Goal: Task Accomplishment & Management: Manage account settings

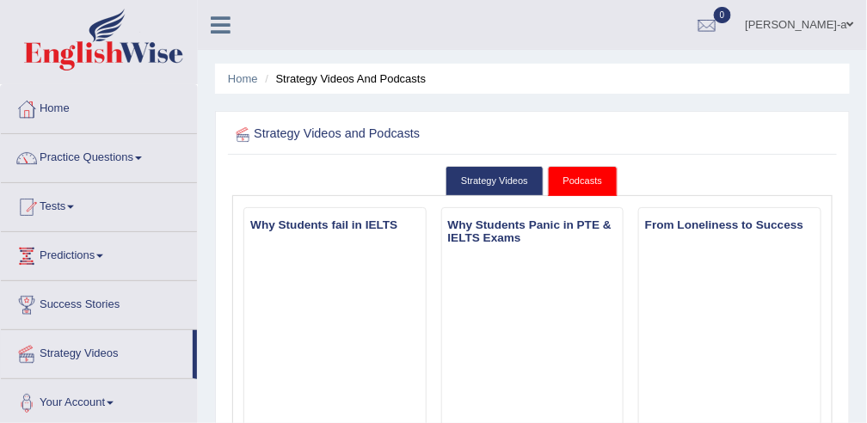
click at [76, 199] on link "Tests" at bounding box center [99, 204] width 196 height 43
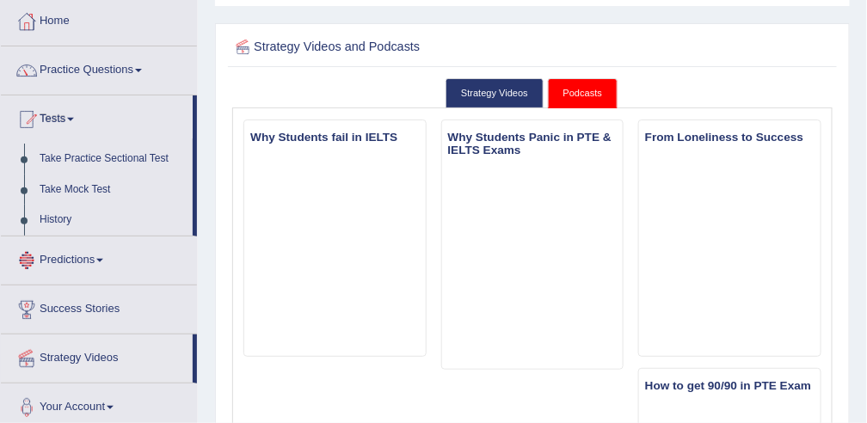
scroll to position [95, 0]
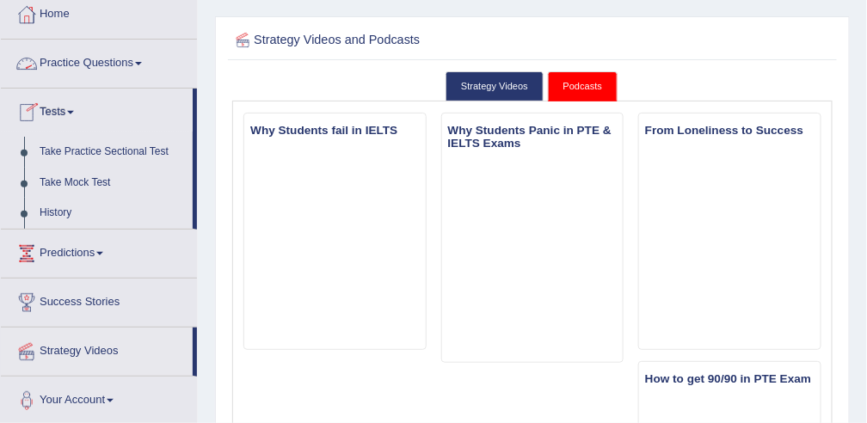
click at [141, 58] on link "Practice Questions" at bounding box center [99, 61] width 196 height 43
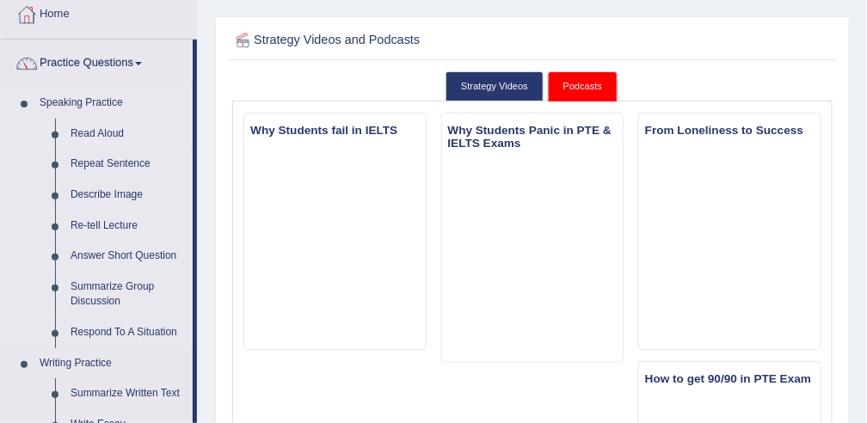
click at [79, 127] on link "Read Aloud" at bounding box center [128, 134] width 130 height 31
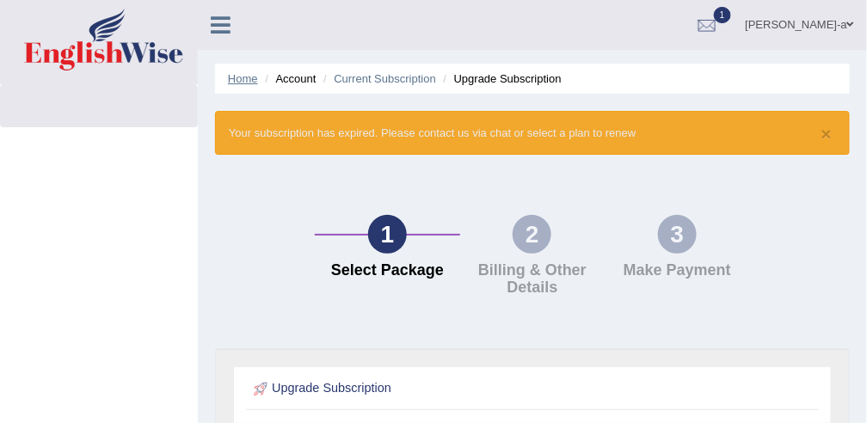
click at [249, 84] on link "Home" at bounding box center [243, 78] width 30 height 13
click at [248, 79] on link "Home" at bounding box center [243, 78] width 30 height 13
click at [230, 26] on link at bounding box center [221, 23] width 46 height 26
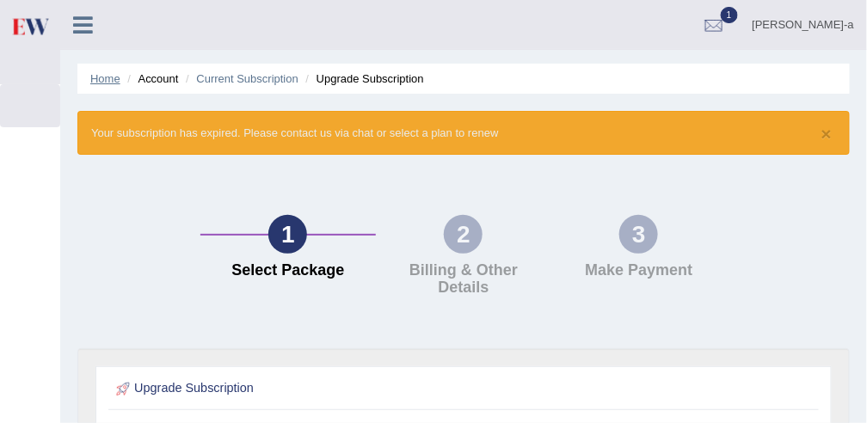
click at [105, 83] on link "Home" at bounding box center [105, 78] width 30 height 13
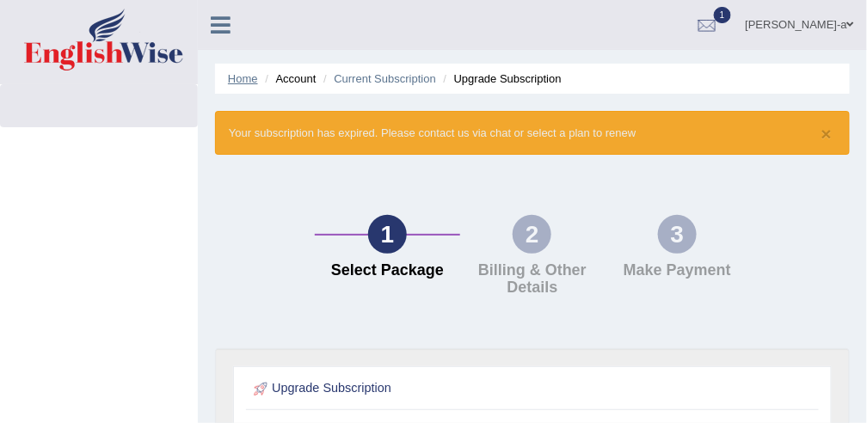
click at [236, 81] on link "Home" at bounding box center [243, 78] width 30 height 13
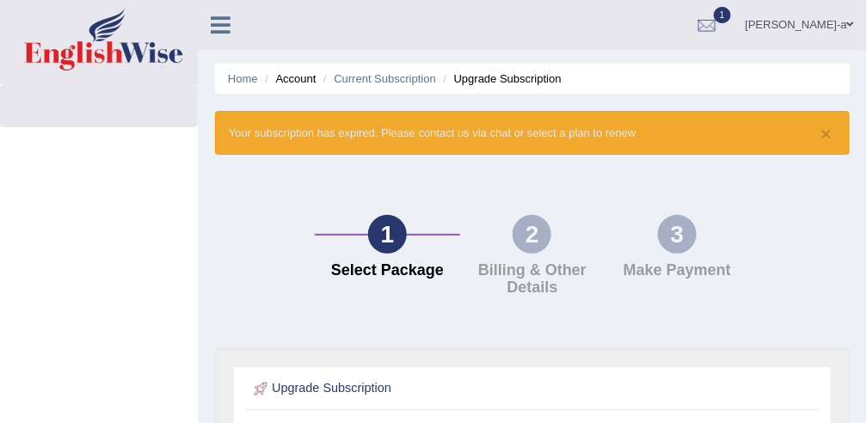
click at [236, 81] on link "Home" at bounding box center [243, 78] width 30 height 13
click at [720, 15] on div at bounding box center [707, 26] width 26 height 26
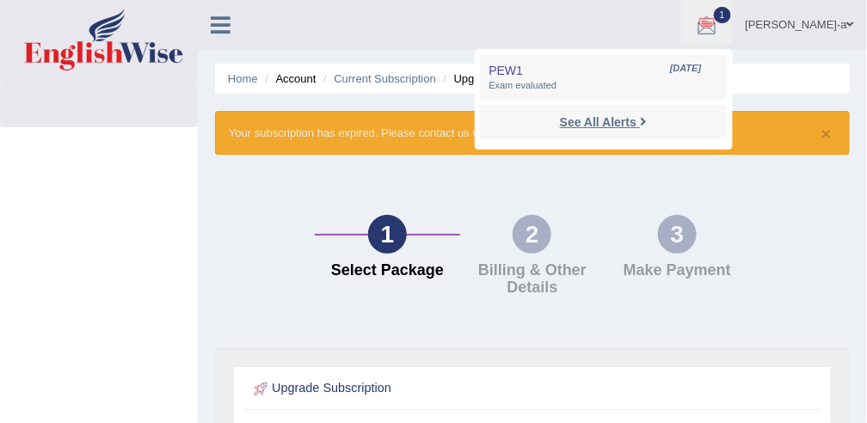
click at [647, 118] on icon at bounding box center [643, 121] width 7 height 13
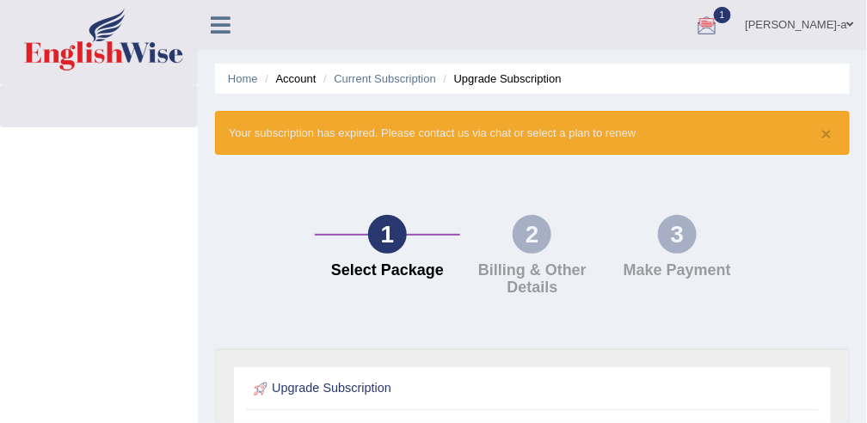
click at [720, 21] on div at bounding box center [707, 26] width 26 height 26
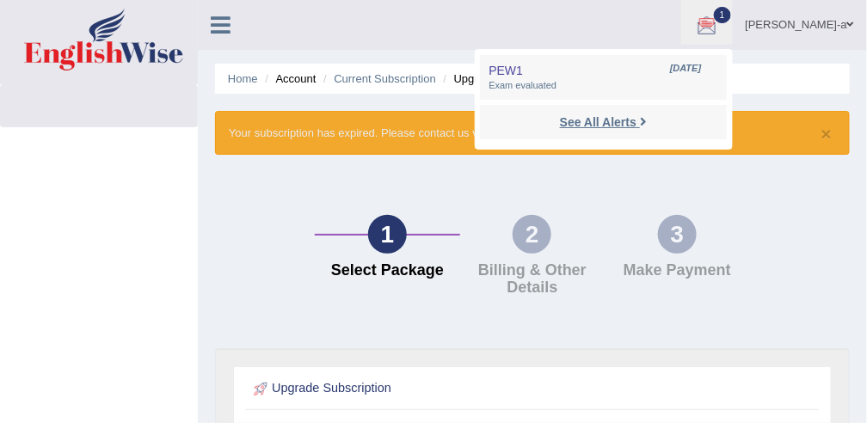
click at [636, 120] on strong "See All Alerts" at bounding box center [598, 122] width 77 height 14
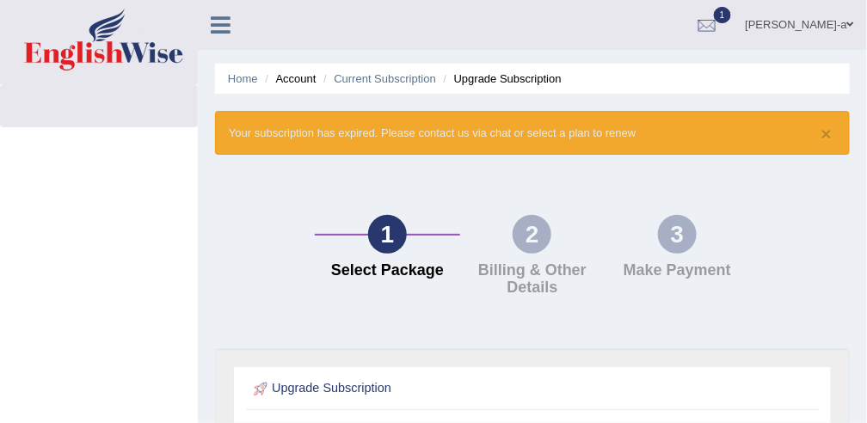
click at [847, 27] on span at bounding box center [850, 24] width 7 height 11
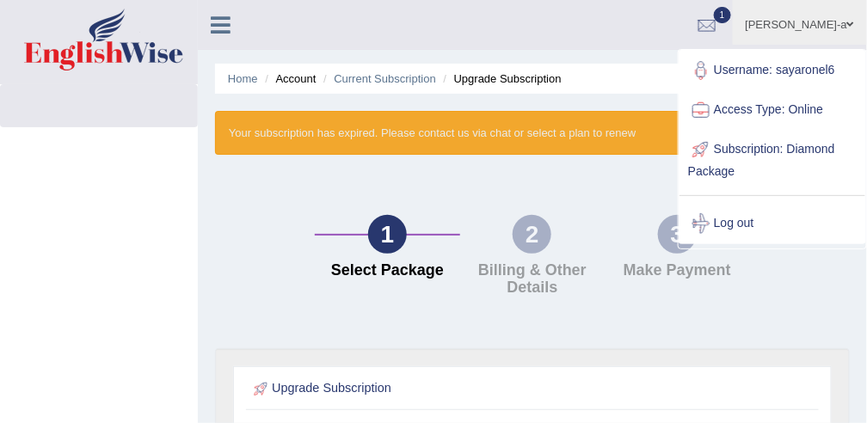
click at [733, 29] on link "1" at bounding box center [707, 22] width 52 height 45
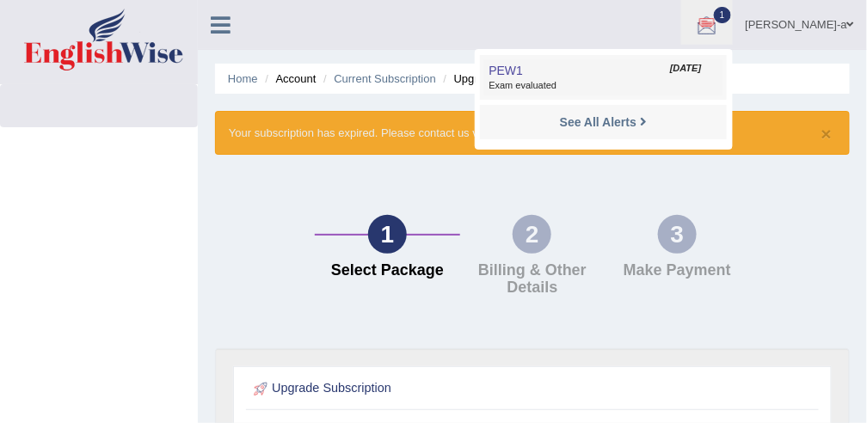
click at [580, 84] on span "Exam evaluated" at bounding box center [602, 86] width 229 height 14
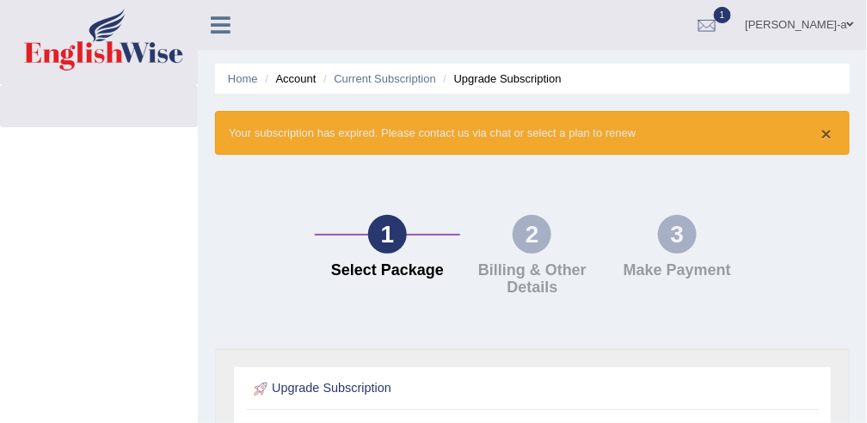
click at [826, 135] on button "×" at bounding box center [826, 134] width 10 height 18
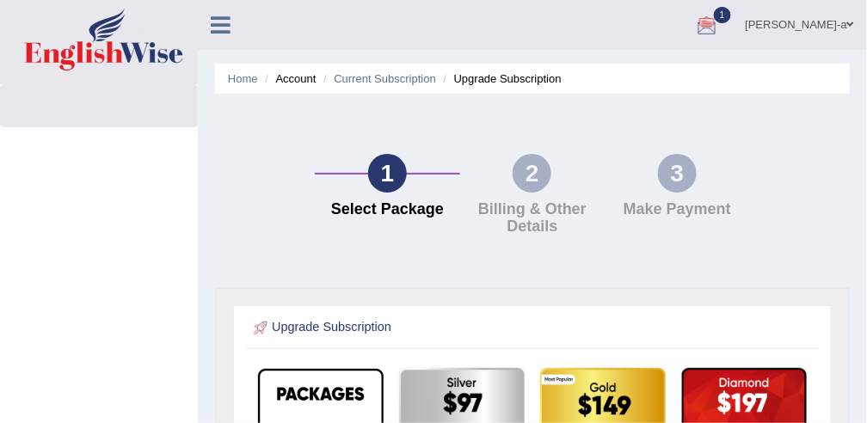
click at [731, 11] on span "1" at bounding box center [722, 15] width 17 height 16
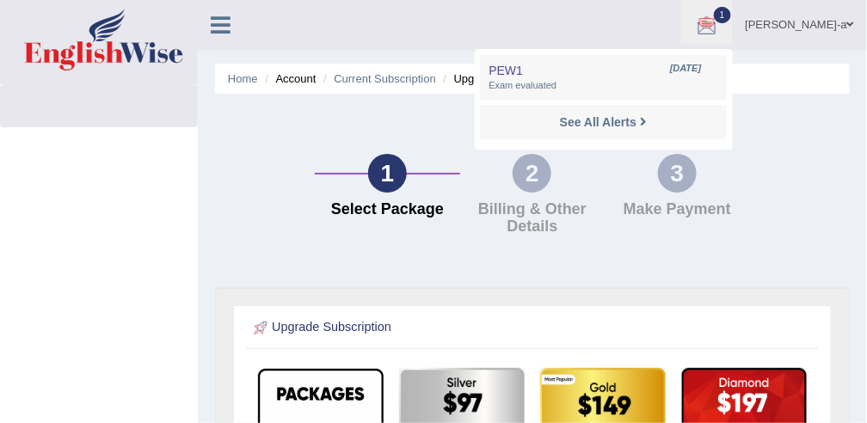
click at [731, 11] on span "1" at bounding box center [722, 15] width 17 height 16
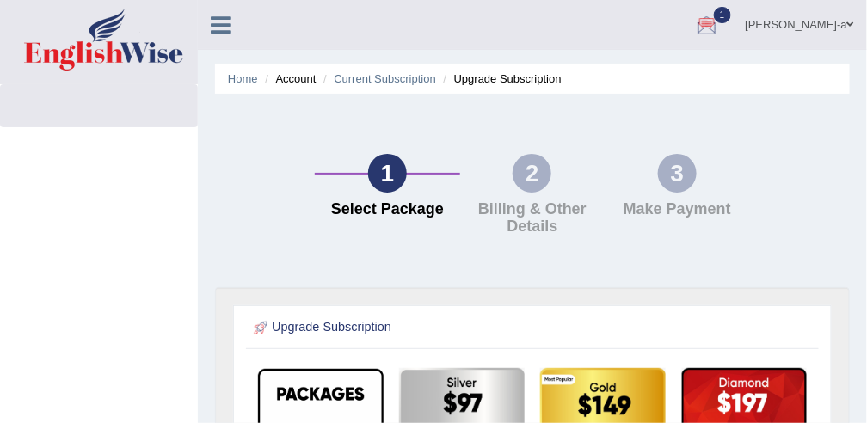
click at [731, 11] on span "1" at bounding box center [722, 15] width 17 height 16
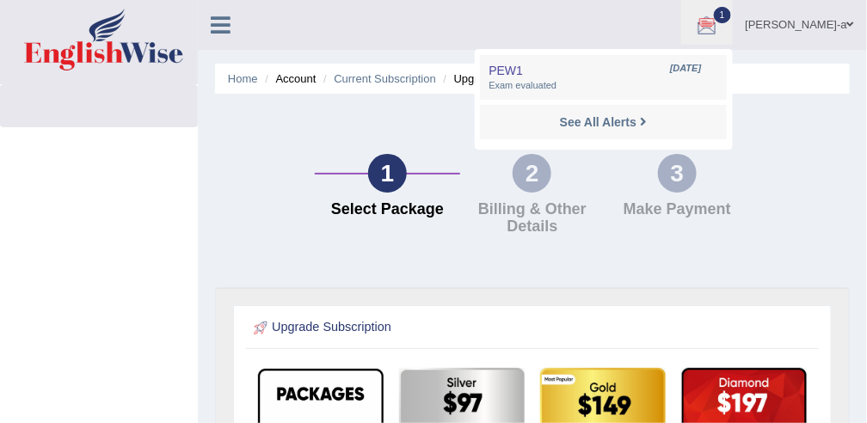
click at [731, 11] on span "1" at bounding box center [722, 15] width 17 height 16
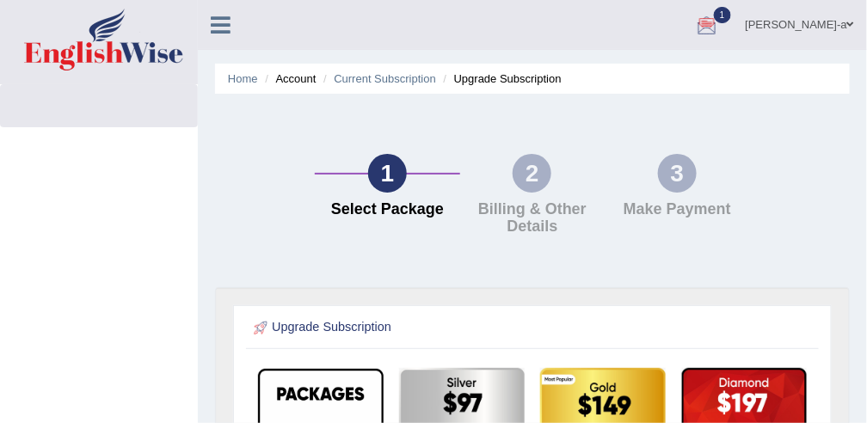
click at [731, 11] on span "1" at bounding box center [722, 15] width 17 height 16
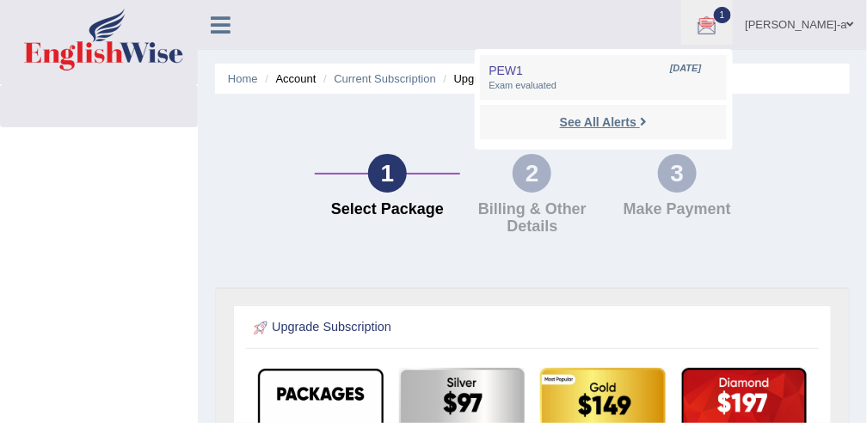
click at [636, 118] on strong "See All Alerts" at bounding box center [598, 122] width 77 height 14
click at [668, 118] on div "1 Select Package 2 Billing & Other Details 3 Make Payment" at bounding box center [532, 199] width 652 height 176
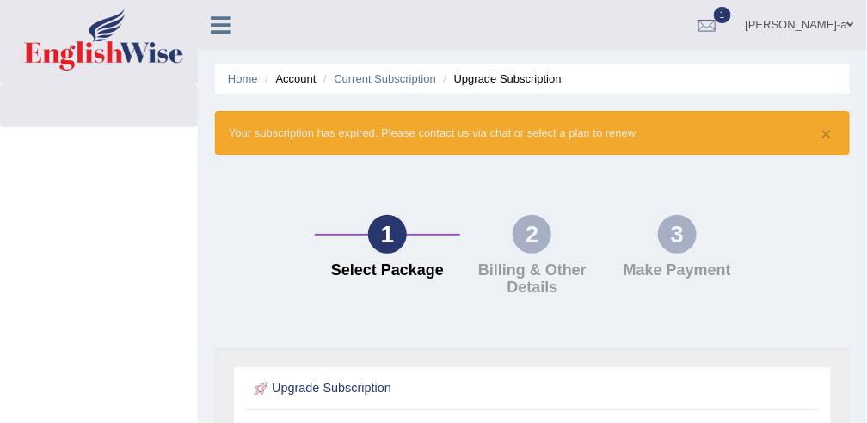
click at [217, 28] on icon at bounding box center [221, 25] width 20 height 22
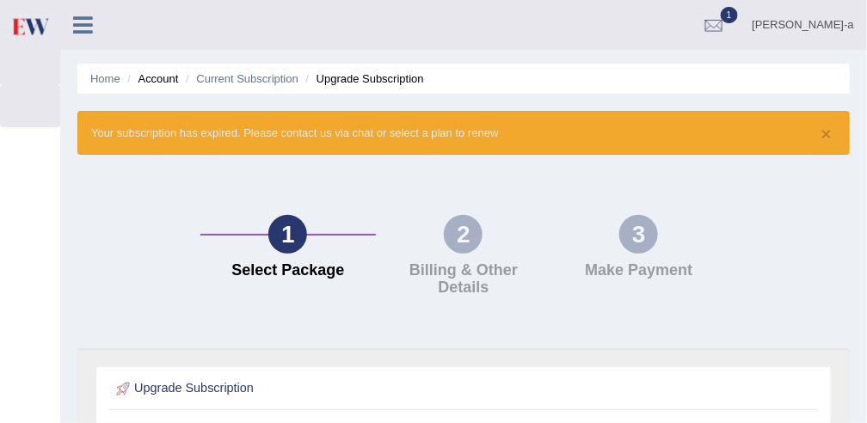
click at [84, 28] on icon at bounding box center [83, 25] width 20 height 22
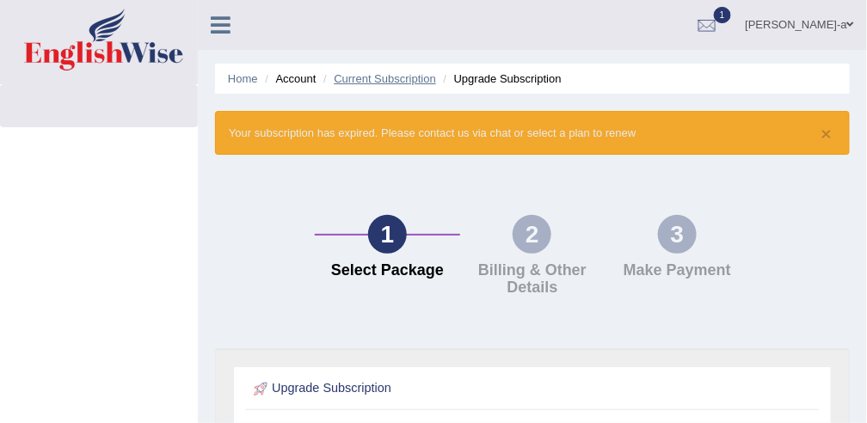
click at [389, 80] on link "Current Subscription" at bounding box center [385, 78] width 102 height 13
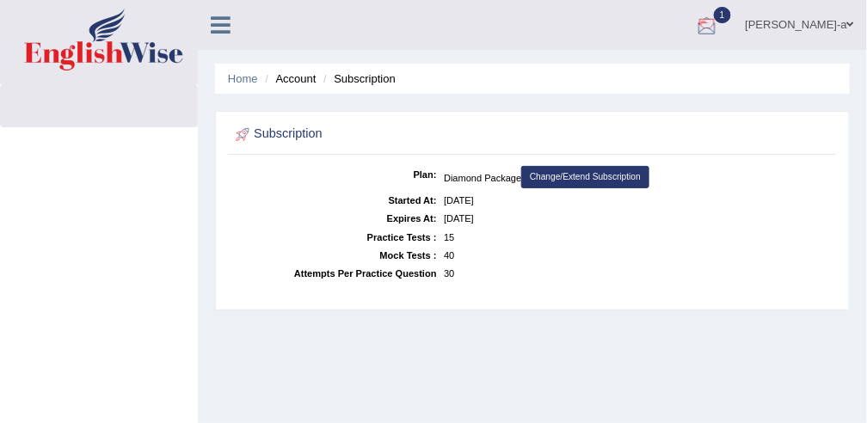
click at [731, 17] on span "1" at bounding box center [722, 15] width 17 height 16
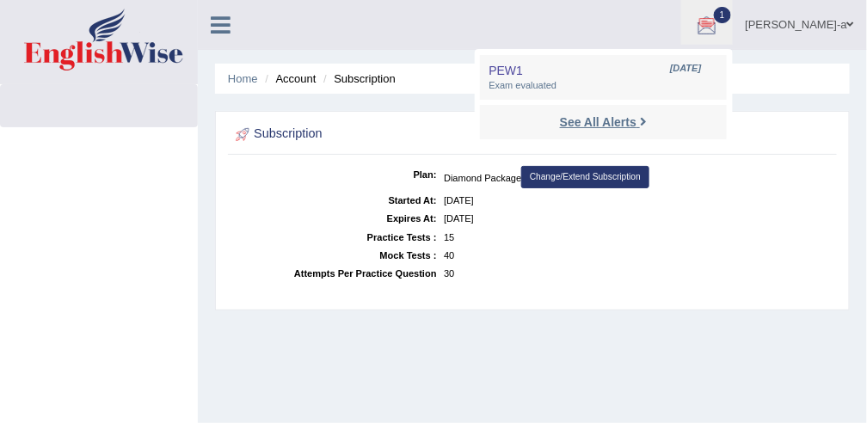
click at [636, 124] on strong "See All Alerts" at bounding box center [598, 122] width 77 height 14
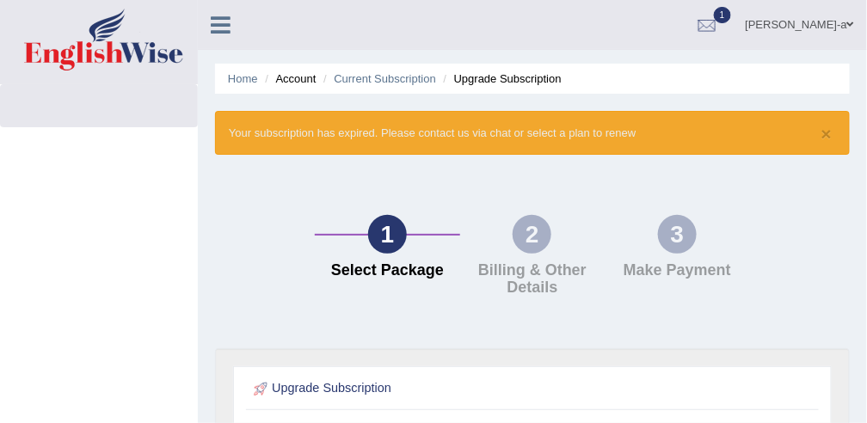
click at [367, 86] on li "Current Subscription" at bounding box center [377, 78] width 117 height 16
click at [380, 76] on link "Current Subscription" at bounding box center [385, 78] width 102 height 13
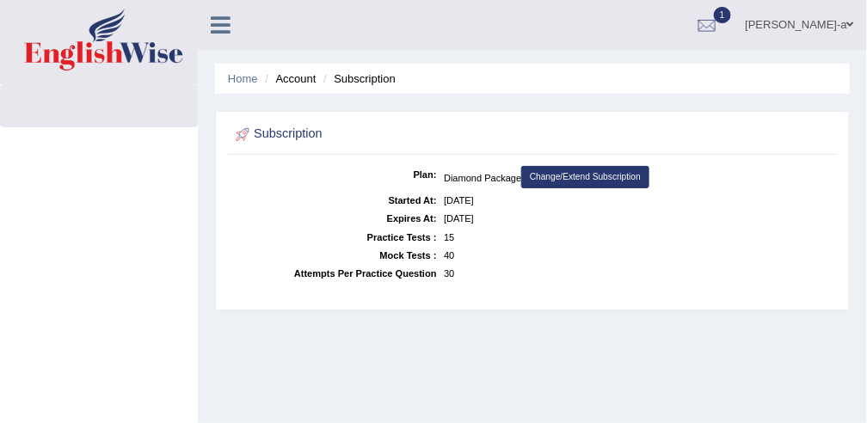
click at [288, 83] on li "Account" at bounding box center [288, 78] width 55 height 16
click at [359, 77] on li "Subscription" at bounding box center [357, 78] width 77 height 16
click at [242, 77] on link "Home" at bounding box center [243, 78] width 30 height 13
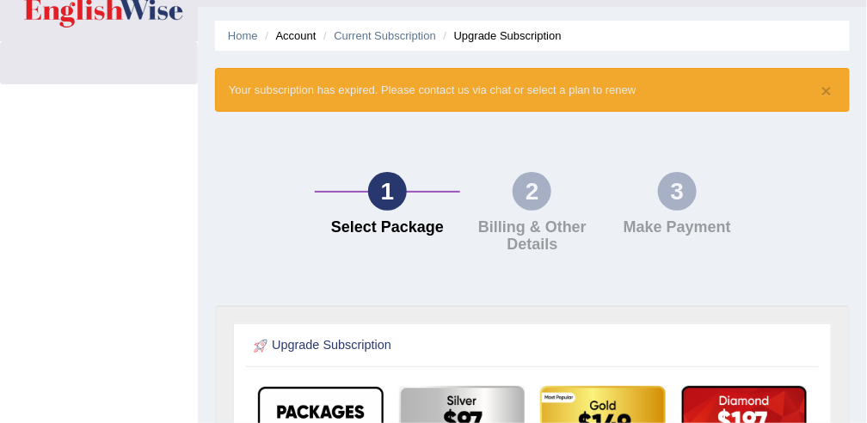
scroll to position [41, 0]
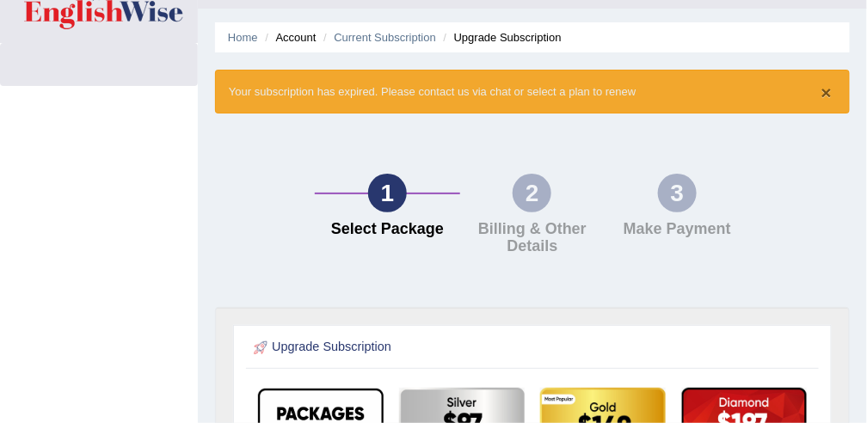
click at [823, 94] on button "×" at bounding box center [826, 92] width 10 height 18
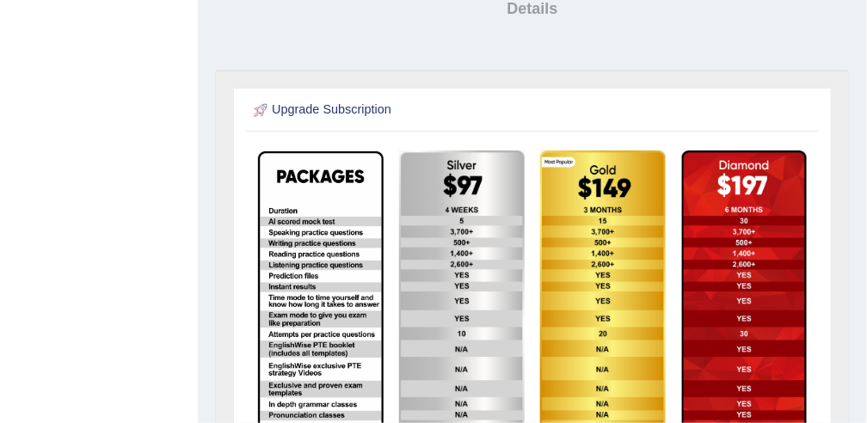
scroll to position [0, 0]
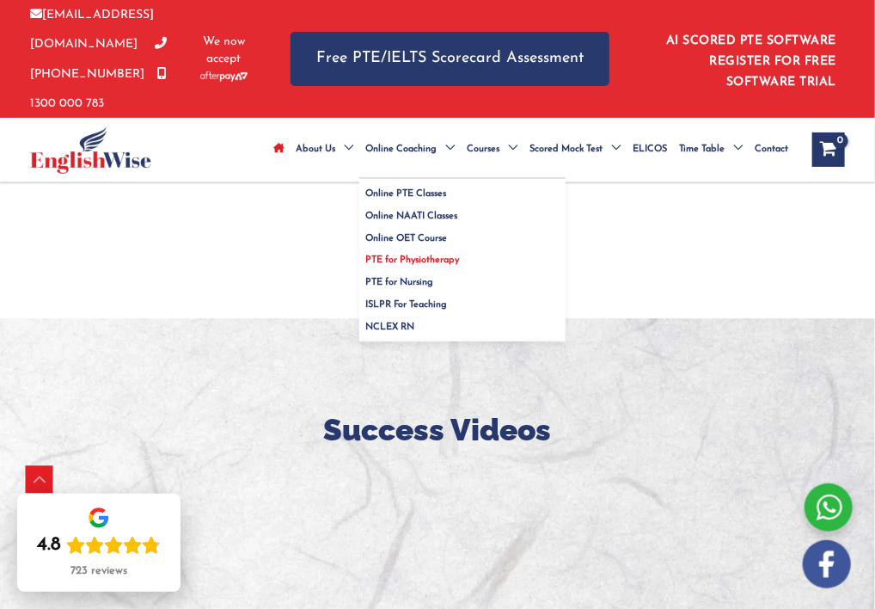
scroll to position [1472, 0]
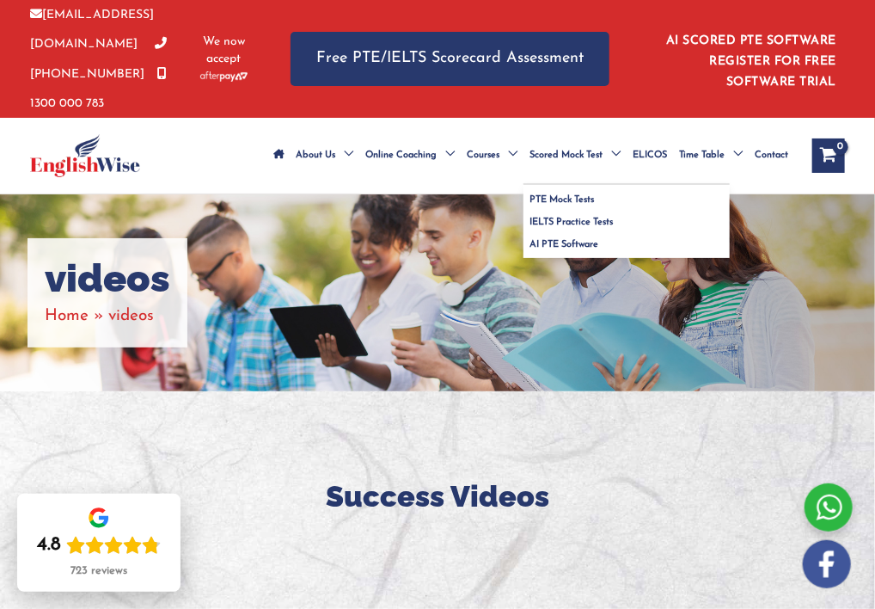
click at [567, 157] on span "Scored Mock Test" at bounding box center [566, 156] width 73 height 60
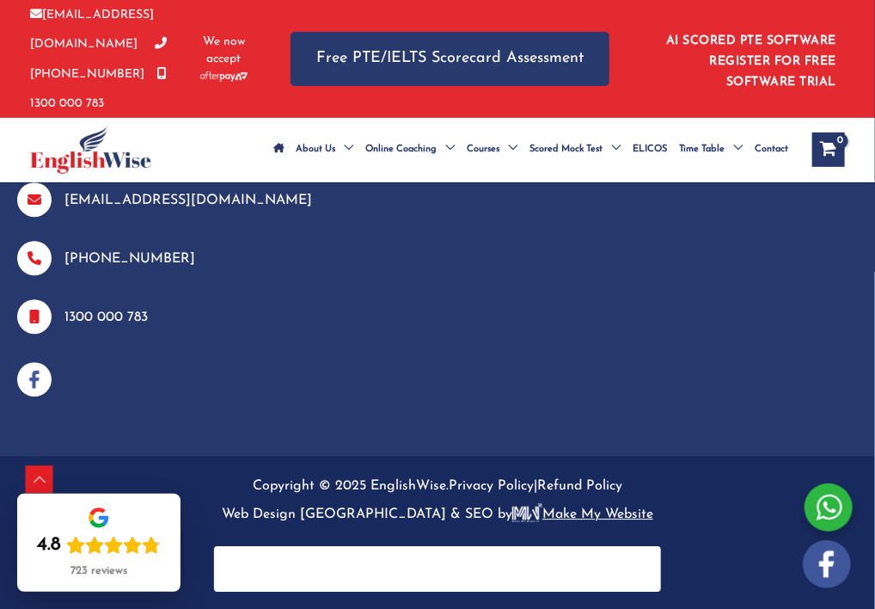
scroll to position [1695, 0]
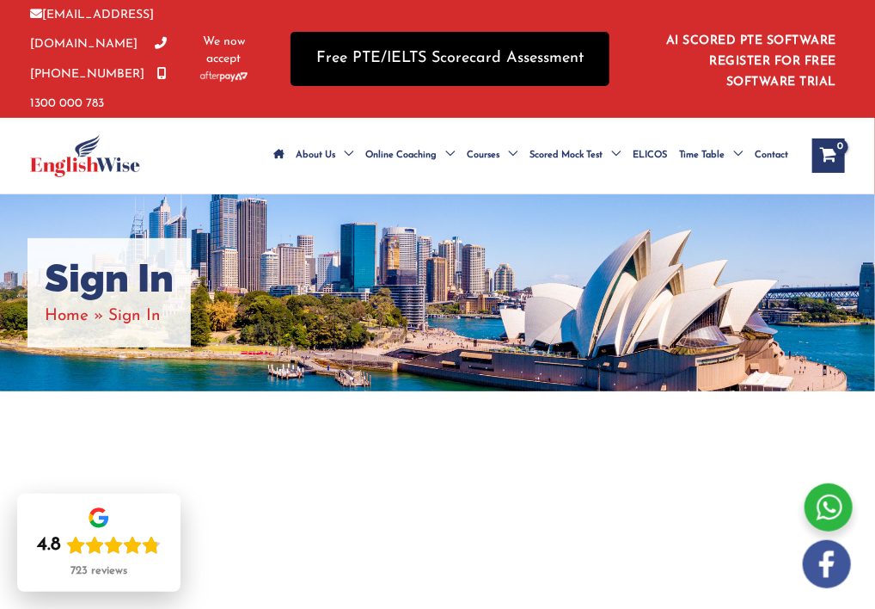
click at [387, 61] on link "Free PTE/IELTS Scorecard Assessment" at bounding box center [450, 59] width 319 height 54
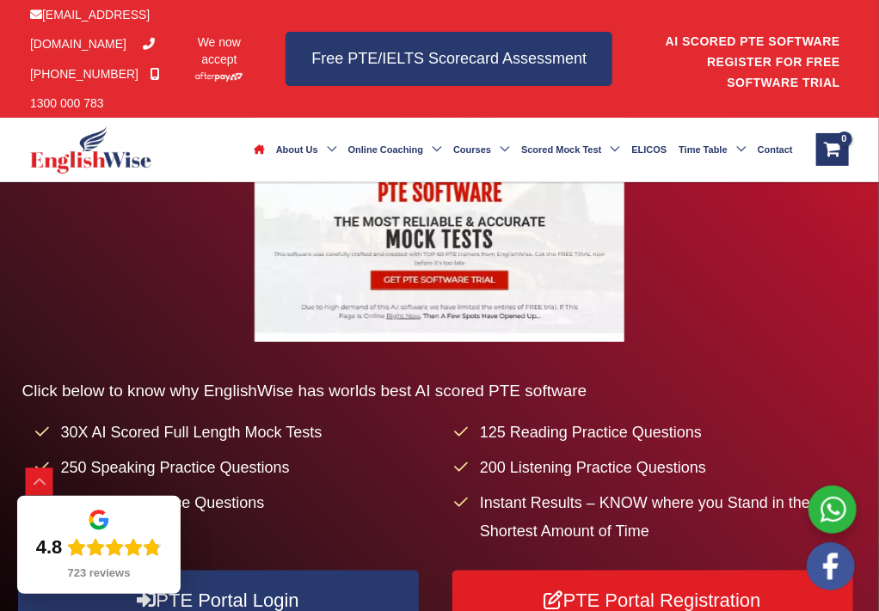
scroll to position [327, 0]
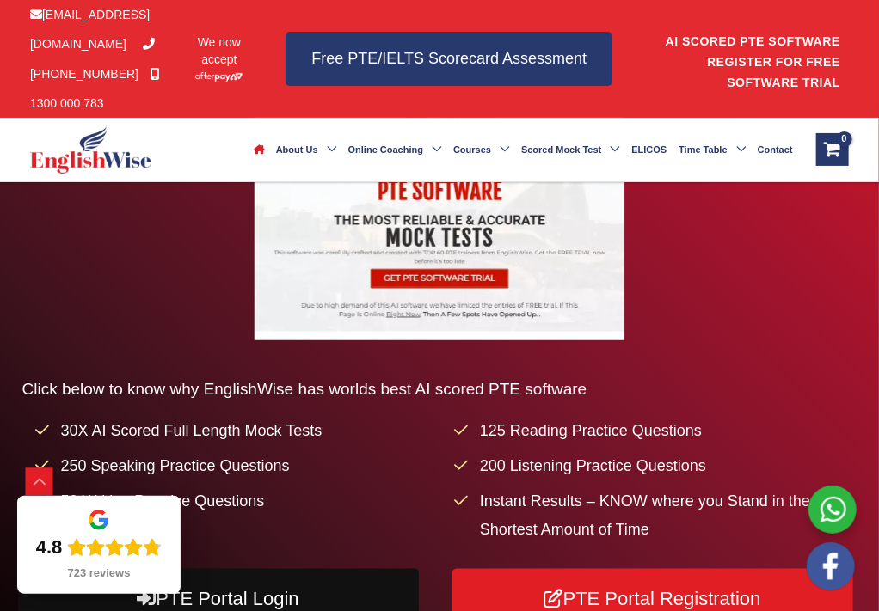
click at [419, 569] on link "PTE Portal Login" at bounding box center [218, 598] width 401 height 59
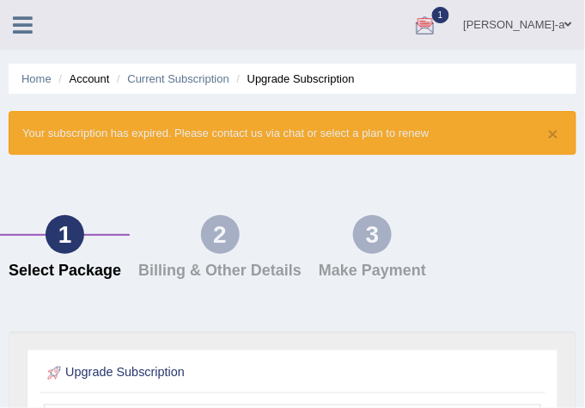
click at [438, 15] on div at bounding box center [426, 26] width 26 height 26
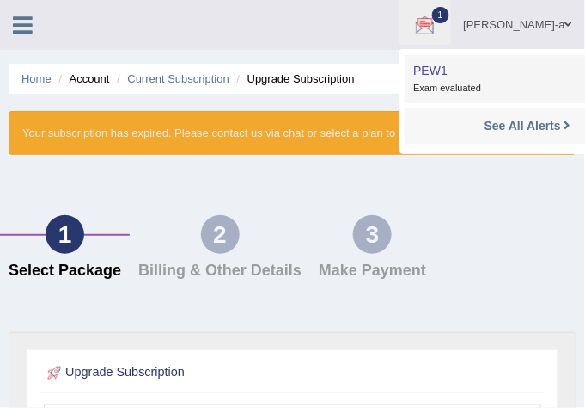
click at [506, 72] on link "PEW1 Sep 1, 2025 Exam evaluated" at bounding box center [527, 79] width 237 height 40
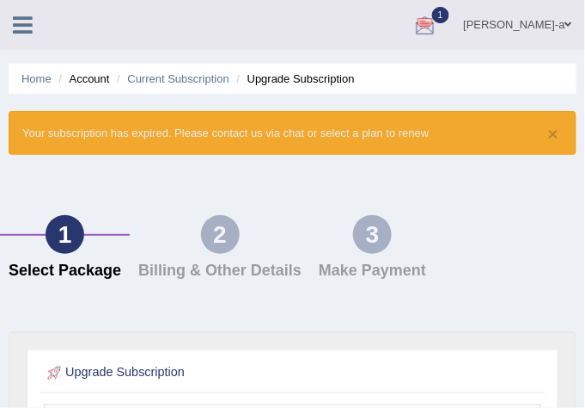
click at [506, 72] on ul "Home Account Current Subscription Upgrade Subscription" at bounding box center [293, 79] width 568 height 30
click at [438, 13] on div at bounding box center [426, 26] width 26 height 26
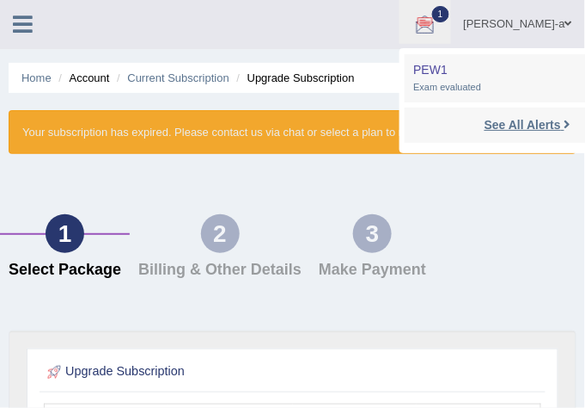
scroll to position [2, 0]
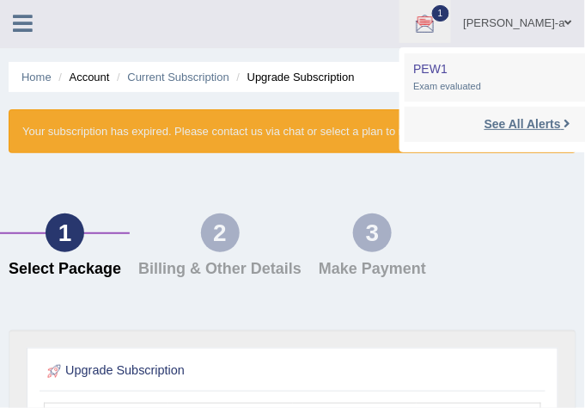
click at [537, 120] on strong "See All Alerts" at bounding box center [523, 124] width 77 height 14
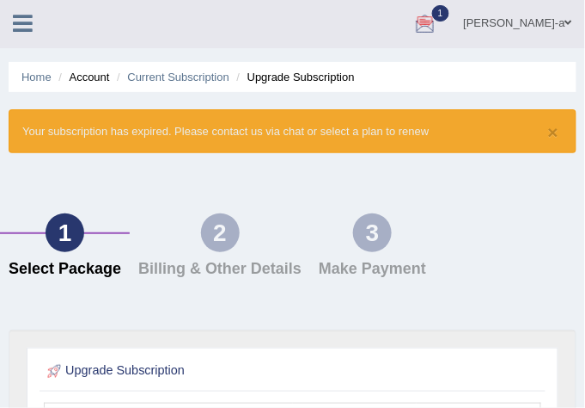
click at [537, 120] on div "× Your subscription has expired. Please contact us via chat or select a plan to…" at bounding box center [293, 131] width 568 height 44
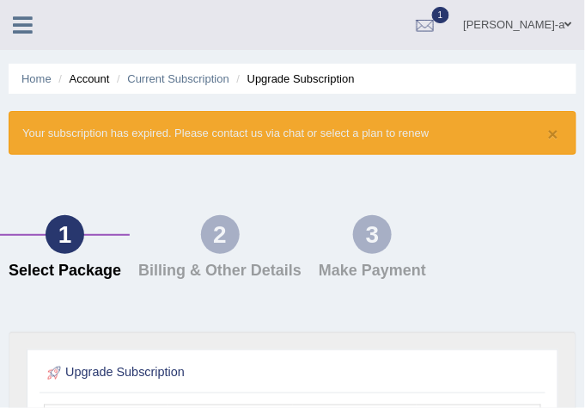
click at [567, 19] on span at bounding box center [569, 24] width 7 height 11
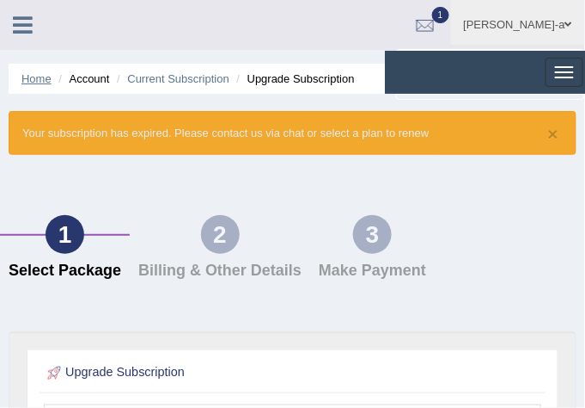
click at [33, 79] on link "Home" at bounding box center [36, 78] width 30 height 13
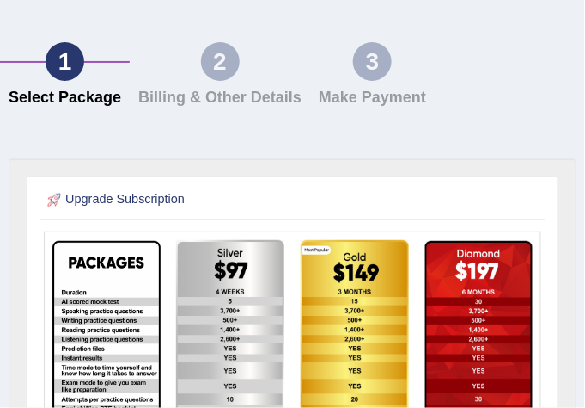
scroll to position [172, 0]
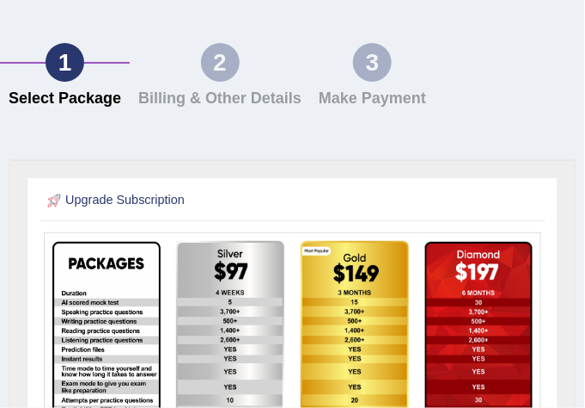
click at [33, 79] on div "1 Select Package" at bounding box center [65, 79] width 130 height 73
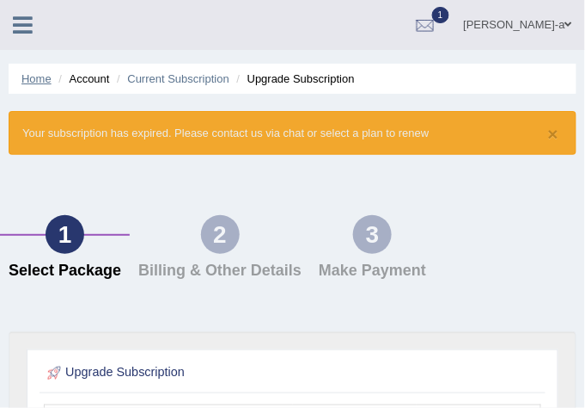
click at [34, 78] on link "Home" at bounding box center [36, 78] width 30 height 13
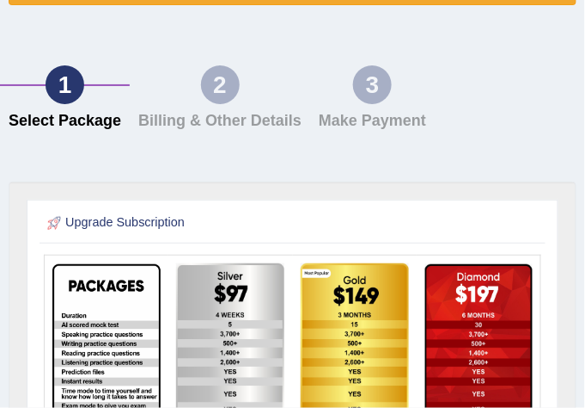
scroll to position [285, 0]
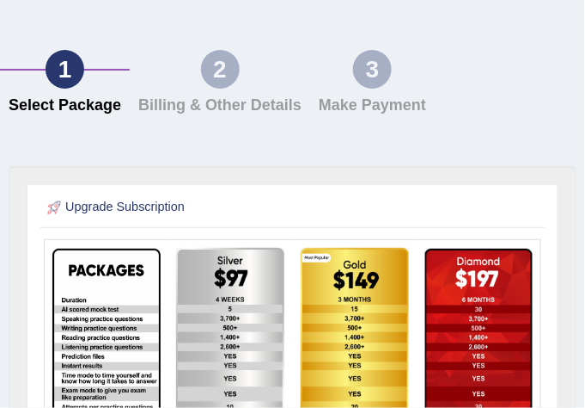
scroll to position [167, 0]
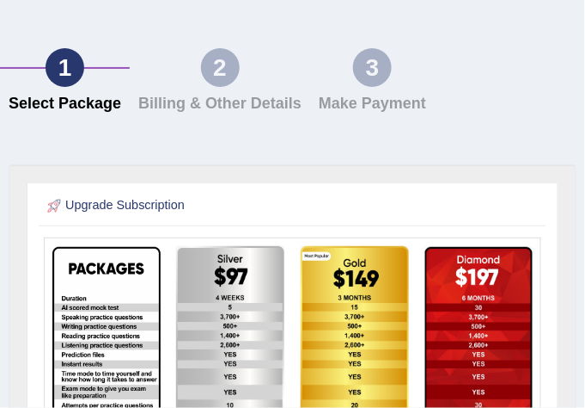
click at [435, 308] on img at bounding box center [479, 368] width 107 height 243
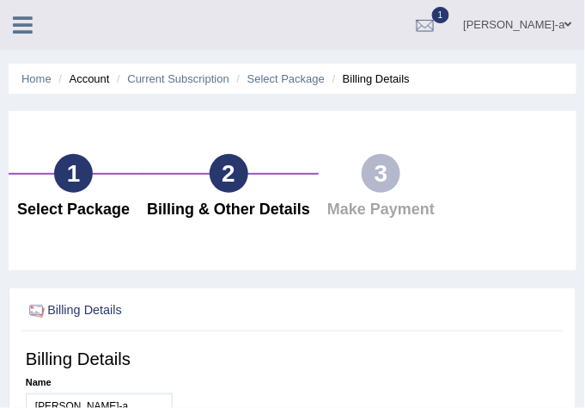
click at [560, 24] on link "[PERSON_NAME]-a" at bounding box center [518, 22] width 134 height 45
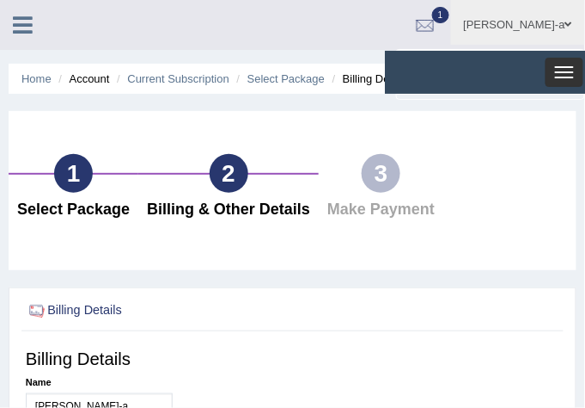
click at [565, 69] on button "Toggle navigation" at bounding box center [565, 72] width 38 height 29
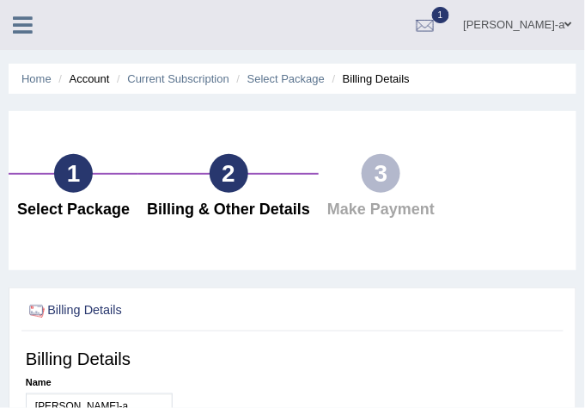
click at [564, 25] on link "[PERSON_NAME]-a" at bounding box center [518, 22] width 134 height 45
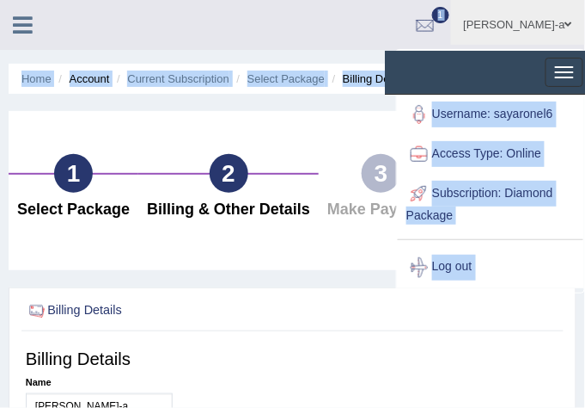
drag, startPoint x: 507, startPoint y: 78, endPoint x: 558, endPoint y: -8, distance: 99.8
click at [558, 0] on html "Toggle navigation Ronel Say-a Toggle navigation Username: sayaronel6 Access Typ…" at bounding box center [292, 204] width 585 height 408
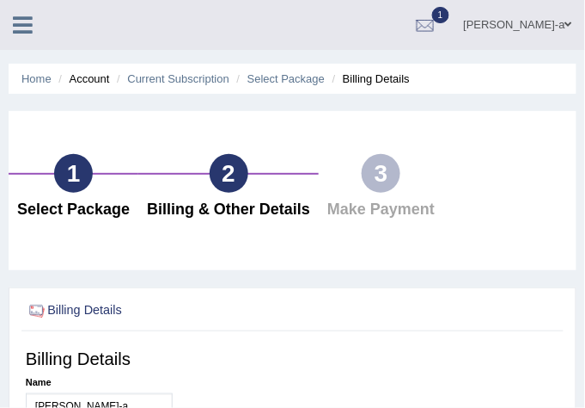
click at [25, 21] on icon at bounding box center [23, 25] width 20 height 22
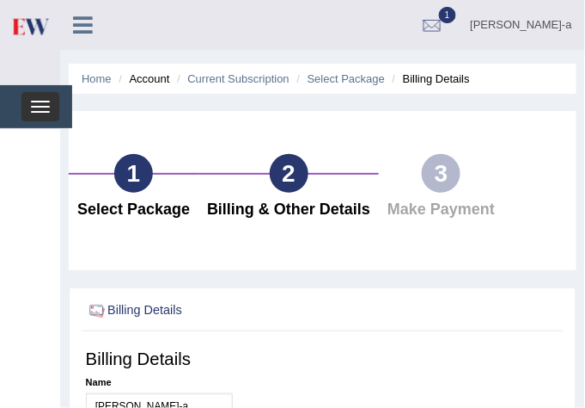
click at [42, 106] on span "button" at bounding box center [40, 107] width 19 height 2
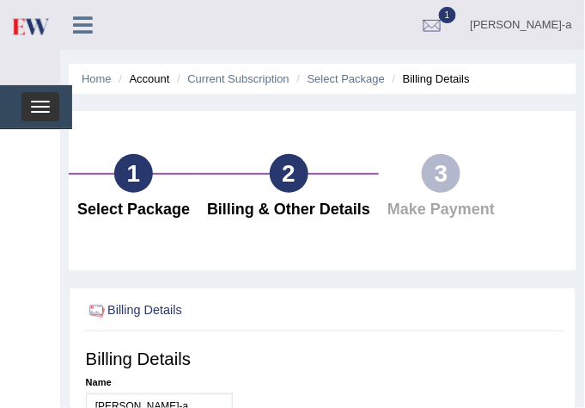
click at [42, 106] on span "button" at bounding box center [40, 107] width 19 height 2
click at [83, 26] on icon at bounding box center [83, 25] width 20 height 22
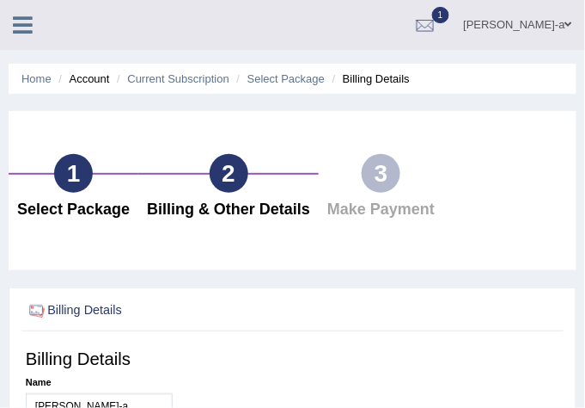
click at [371, 84] on li "Billing Details" at bounding box center [369, 78] width 82 height 16
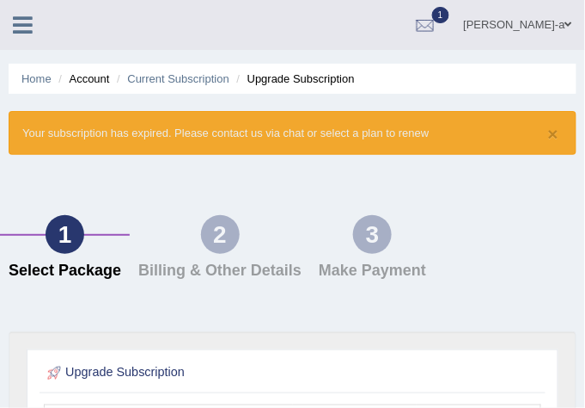
click at [334, 86] on li "Upgrade Subscription" at bounding box center [294, 78] width 122 height 16
click at [201, 81] on link "Current Subscription" at bounding box center [178, 78] width 102 height 13
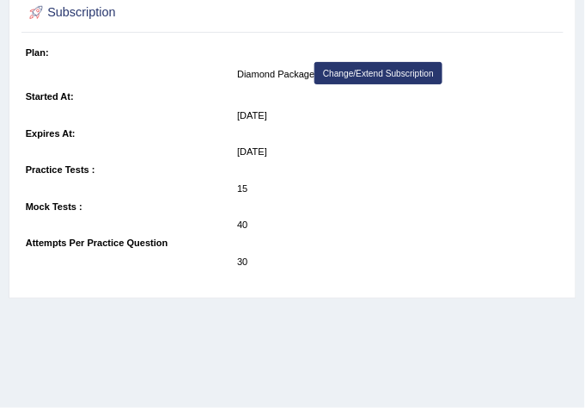
scroll to position [126, 0]
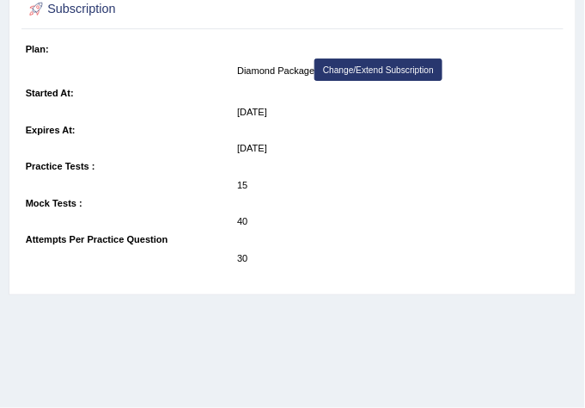
click at [65, 209] on dt "Mock Tests :" at bounding box center [128, 203] width 205 height 18
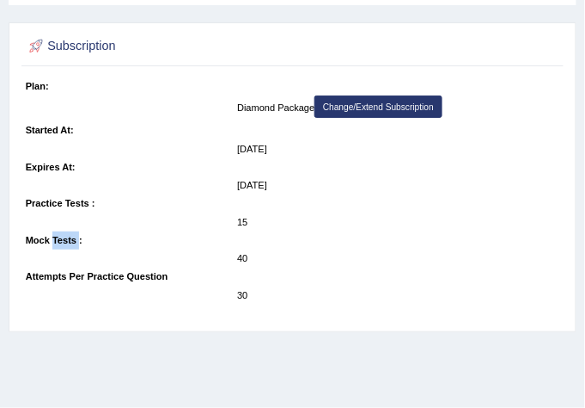
scroll to position [0, 0]
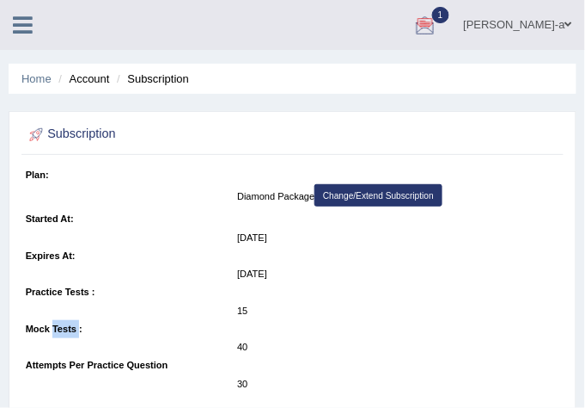
click at [438, 24] on div at bounding box center [426, 26] width 26 height 26
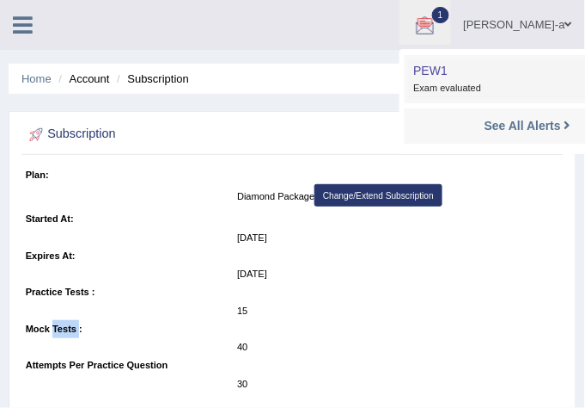
click at [473, 83] on span "Exam evaluated" at bounding box center [528, 87] width 229 height 17
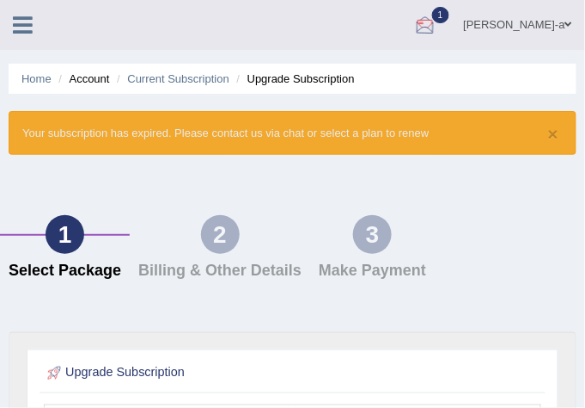
click at [438, 20] on div at bounding box center [426, 26] width 26 height 26
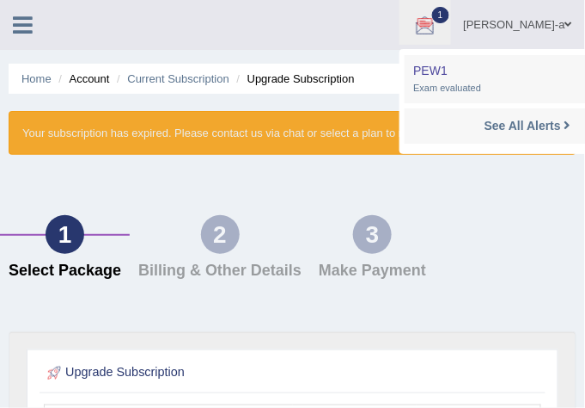
click at [521, 25] on link "[PERSON_NAME]-a" at bounding box center [518, 22] width 134 height 45
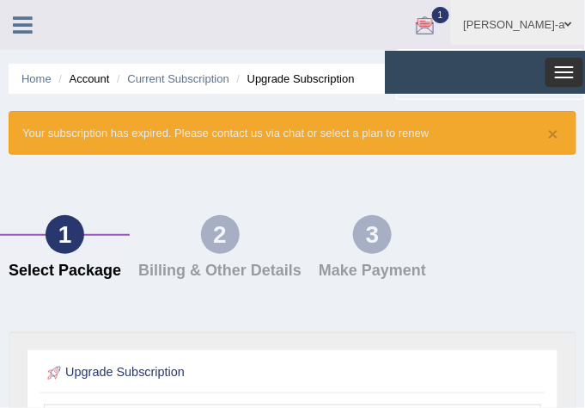
click at [561, 74] on button "Toggle navigation" at bounding box center [565, 72] width 38 height 29
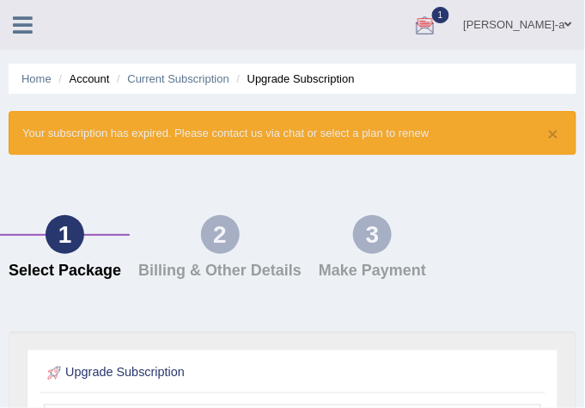
click at [450, 14] on span "1" at bounding box center [440, 15] width 17 height 16
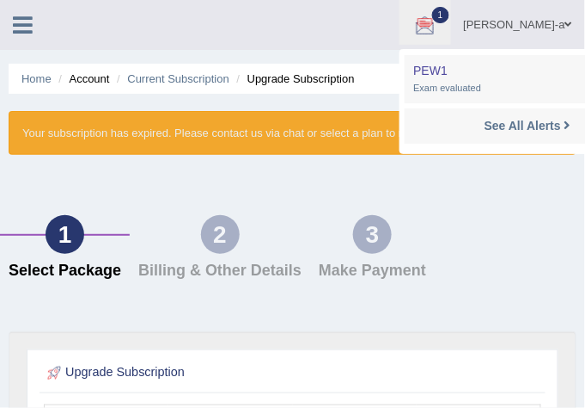
click at [450, 14] on span "1" at bounding box center [440, 15] width 17 height 16
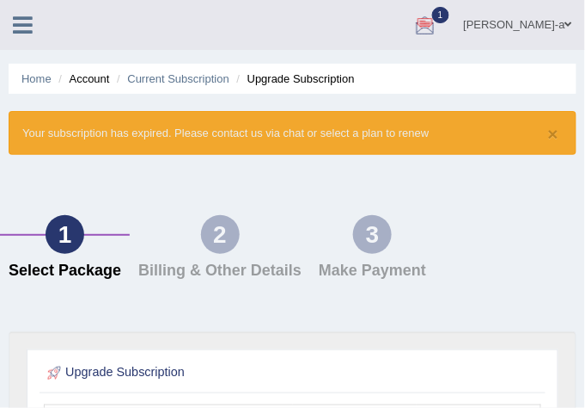
click at [450, 14] on span "1" at bounding box center [440, 15] width 17 height 16
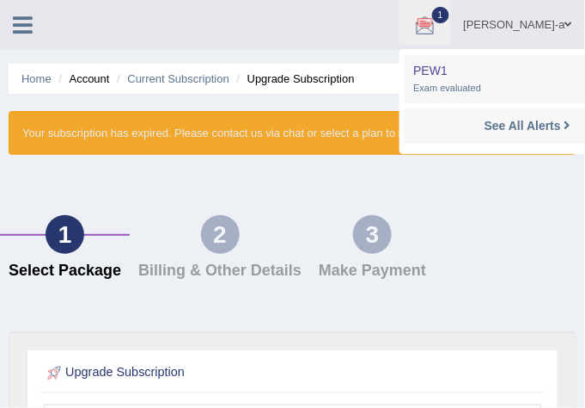
click at [450, 14] on span "1" at bounding box center [440, 15] width 17 height 16
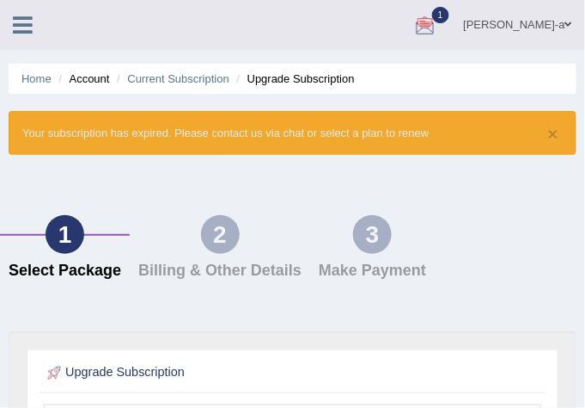
click at [450, 14] on span "1" at bounding box center [440, 15] width 17 height 16
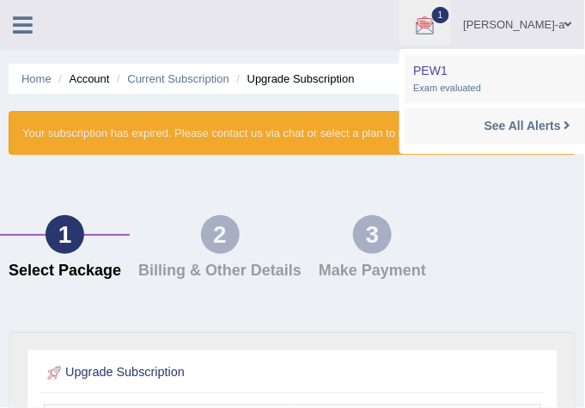
click at [450, 14] on span "1" at bounding box center [440, 15] width 17 height 16
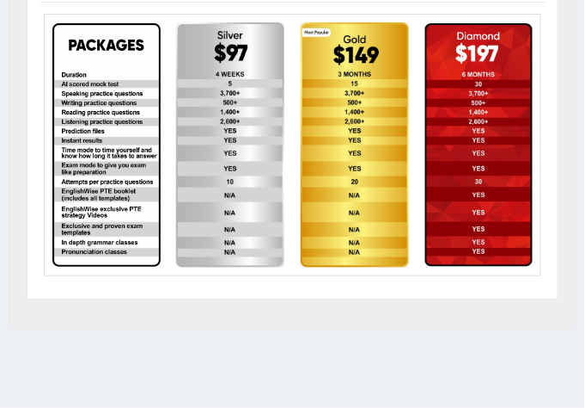
scroll to position [414, 0]
